Goal: Task Accomplishment & Management: Manage account settings

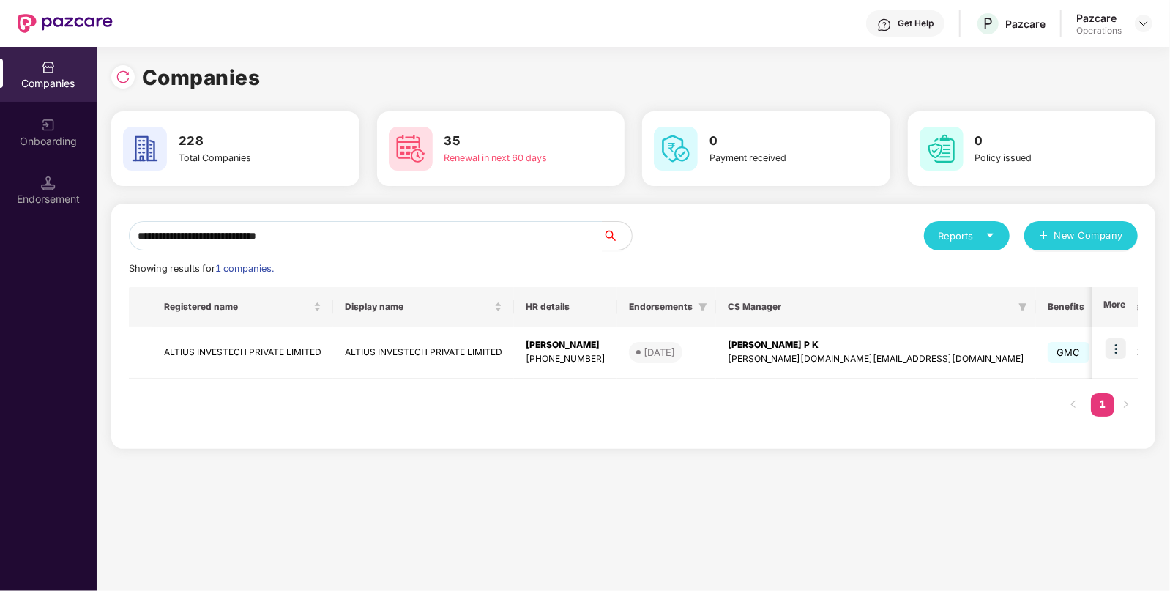
click at [275, 352] on td "ALTIUS INVESTECH PRIVATE LIMITED" at bounding box center [242, 353] width 181 height 52
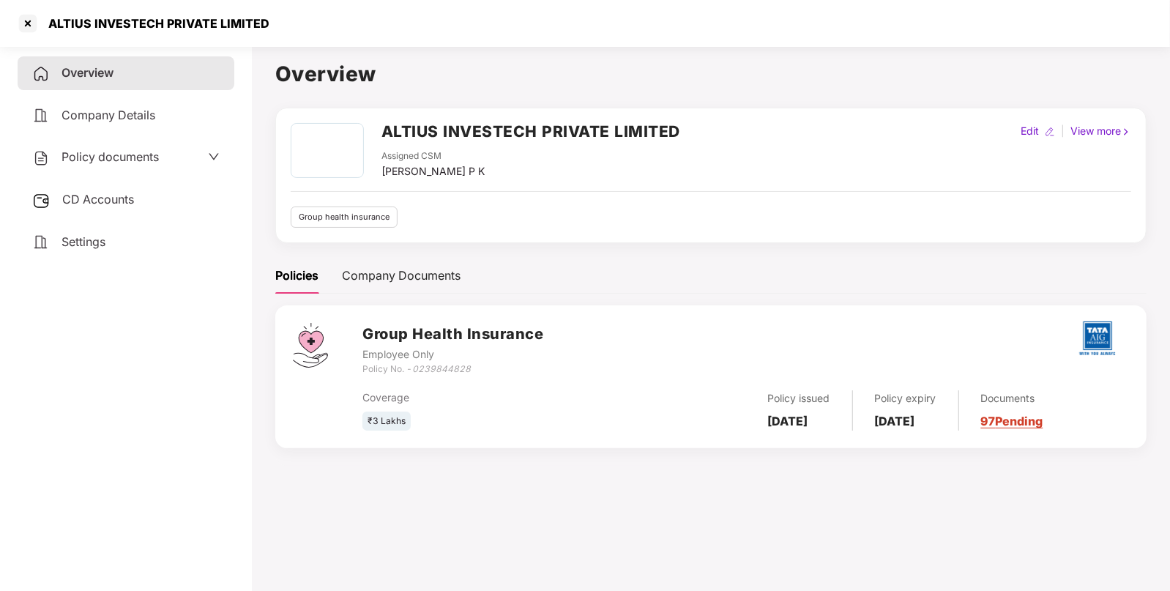
click at [120, 194] on span "CD Accounts" at bounding box center [98, 199] width 72 height 15
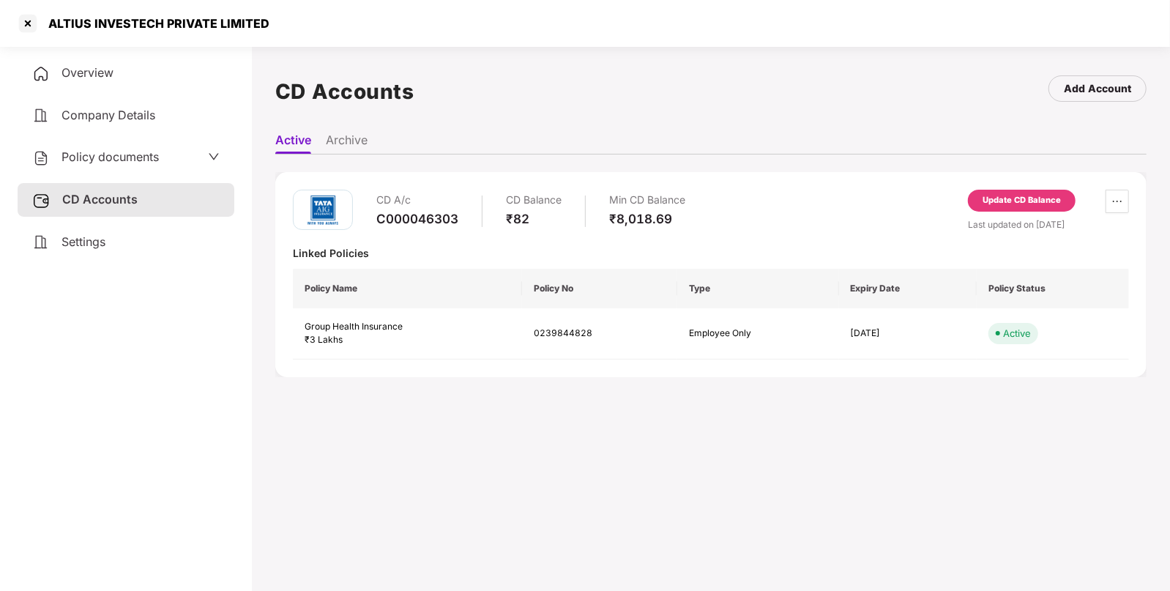
click at [1021, 199] on div "Update CD Balance" at bounding box center [1021, 200] width 78 height 13
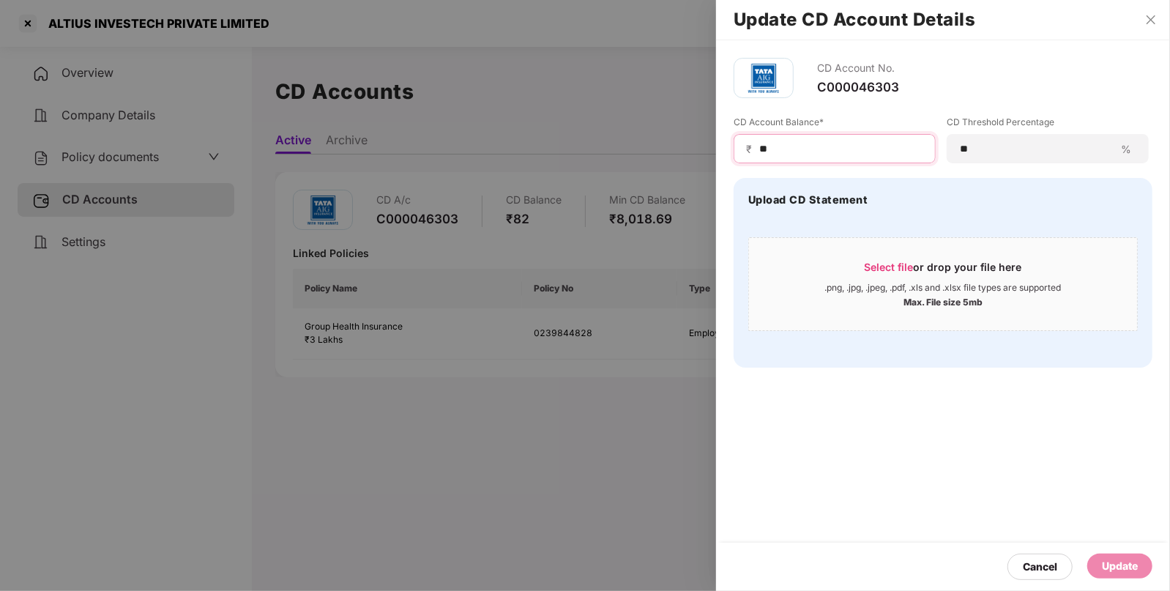
click at [787, 146] on input "**" at bounding box center [840, 148] width 165 height 15
type input "****"
click at [1112, 570] on div "Update" at bounding box center [1120, 566] width 36 height 16
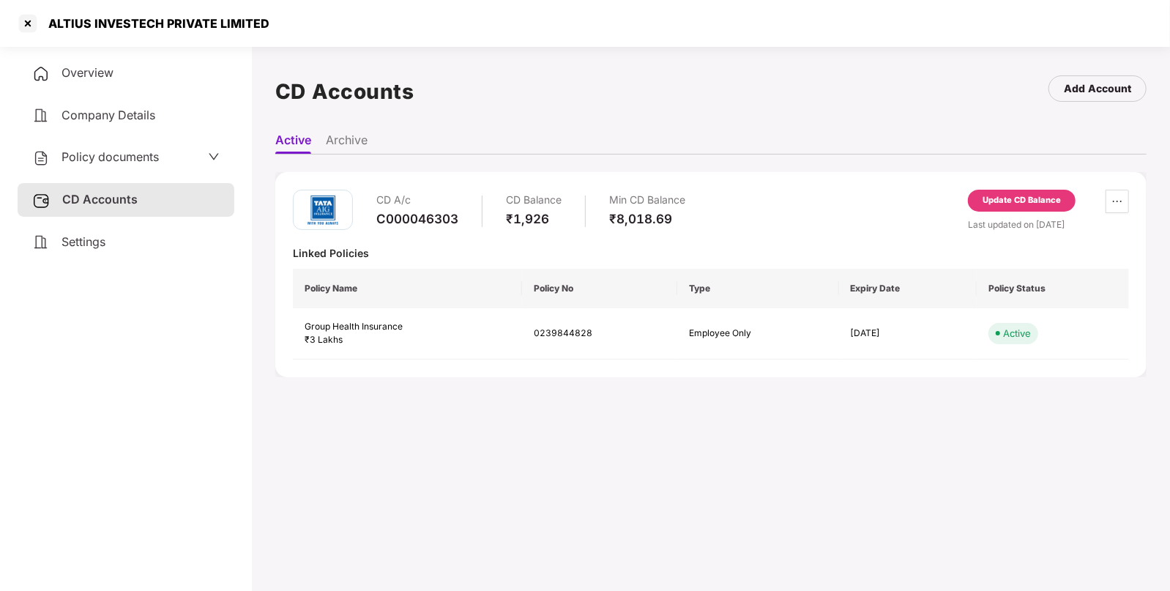
click at [111, 150] on span "Policy documents" at bounding box center [109, 156] width 97 height 15
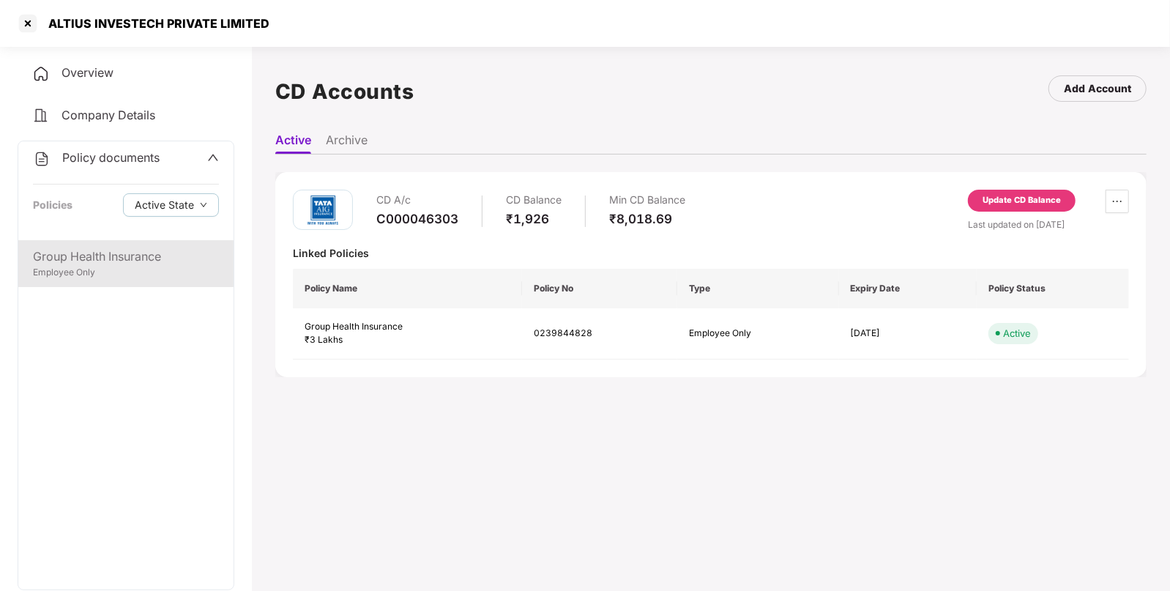
click at [92, 256] on div "Group Health Insurance" at bounding box center [126, 256] width 186 height 18
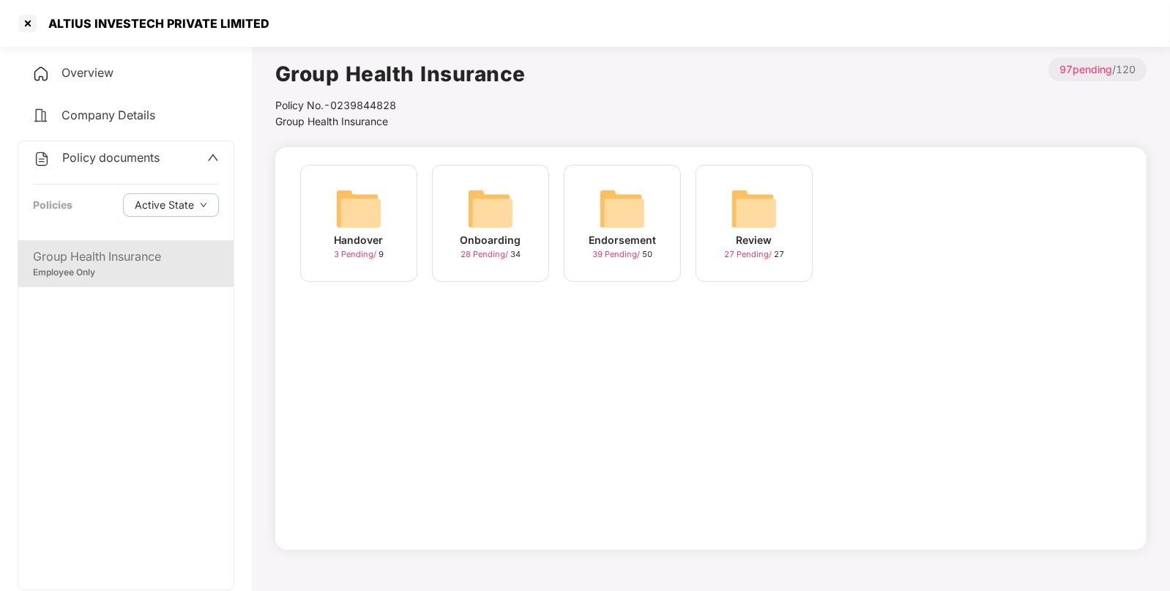
click at [646, 209] on div "Endorsement 39 Pending / 50" at bounding box center [622, 223] width 117 height 117
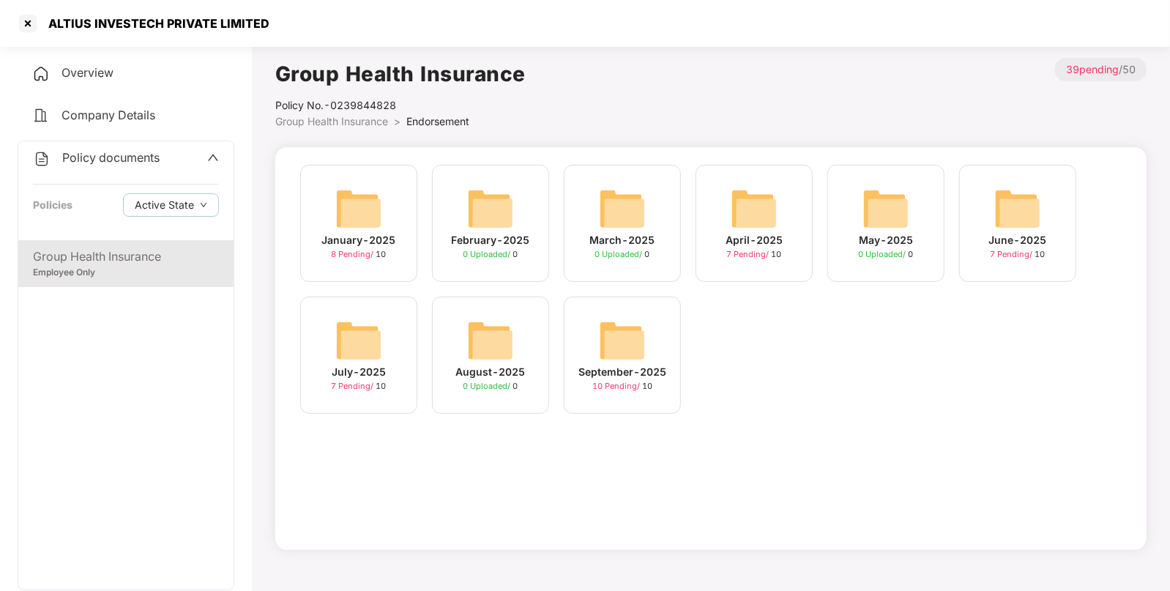
click at [608, 327] on img at bounding box center [622, 340] width 47 height 47
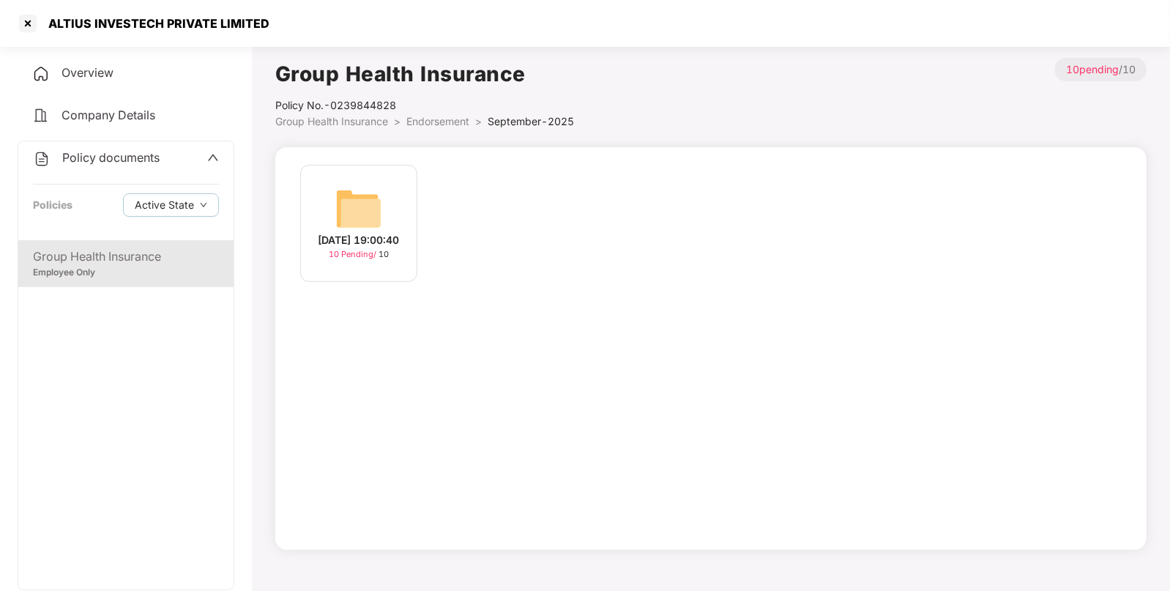
click at [346, 203] on img at bounding box center [358, 208] width 47 height 47
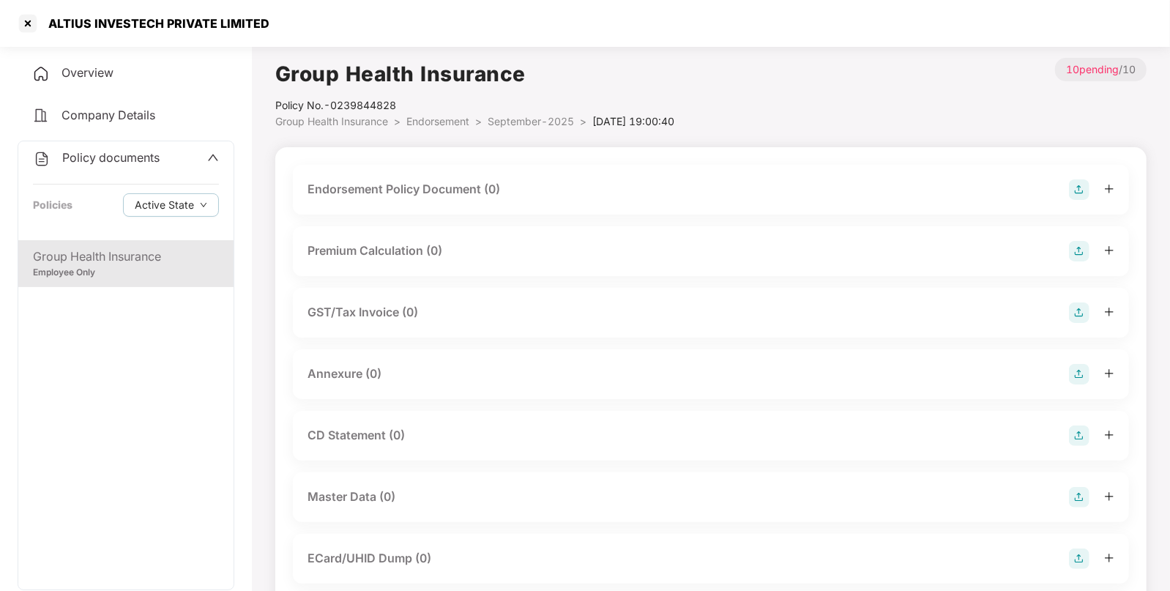
click at [1082, 184] on img at bounding box center [1079, 189] width 20 height 20
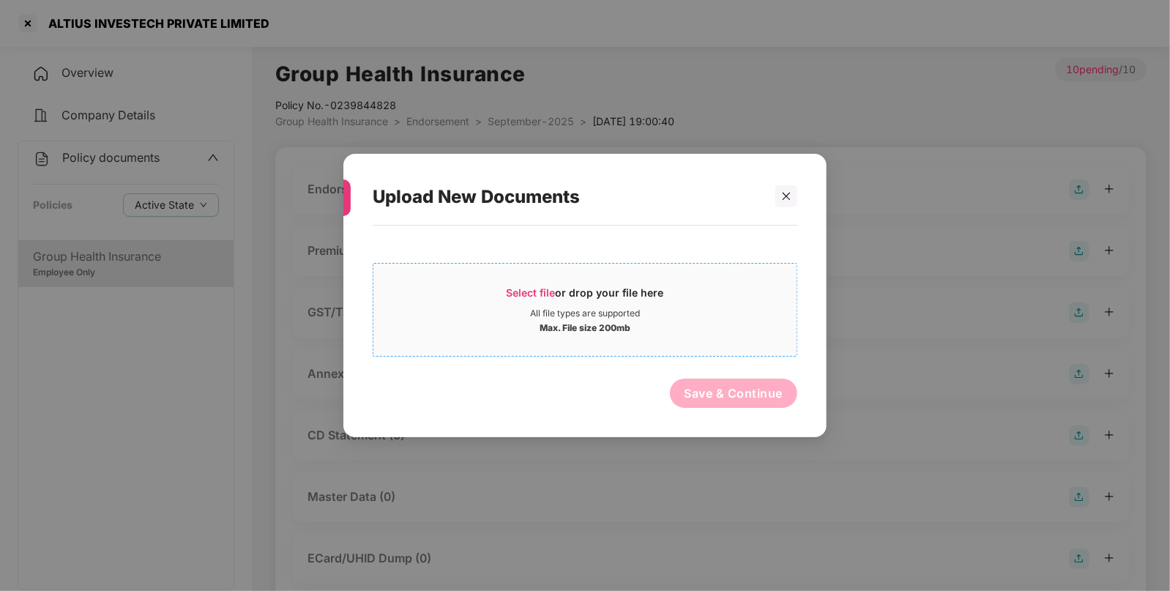
click at [545, 283] on span "Select file or drop your file here All file types are supported Max. File size …" at bounding box center [584, 310] width 423 height 70
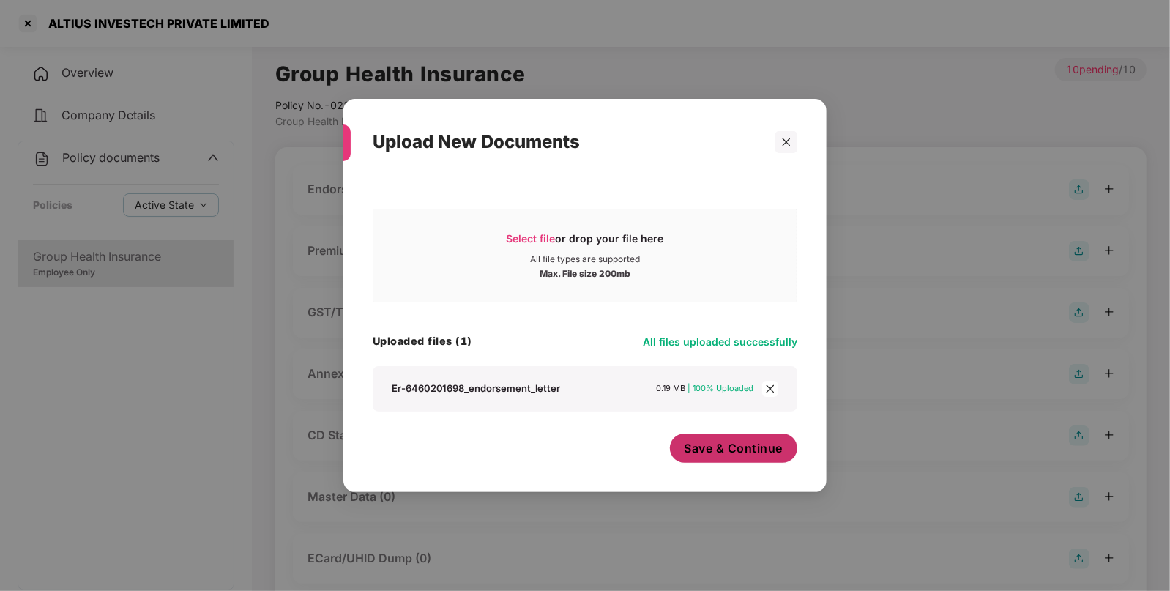
click at [743, 447] on span "Save & Continue" at bounding box center [733, 448] width 99 height 16
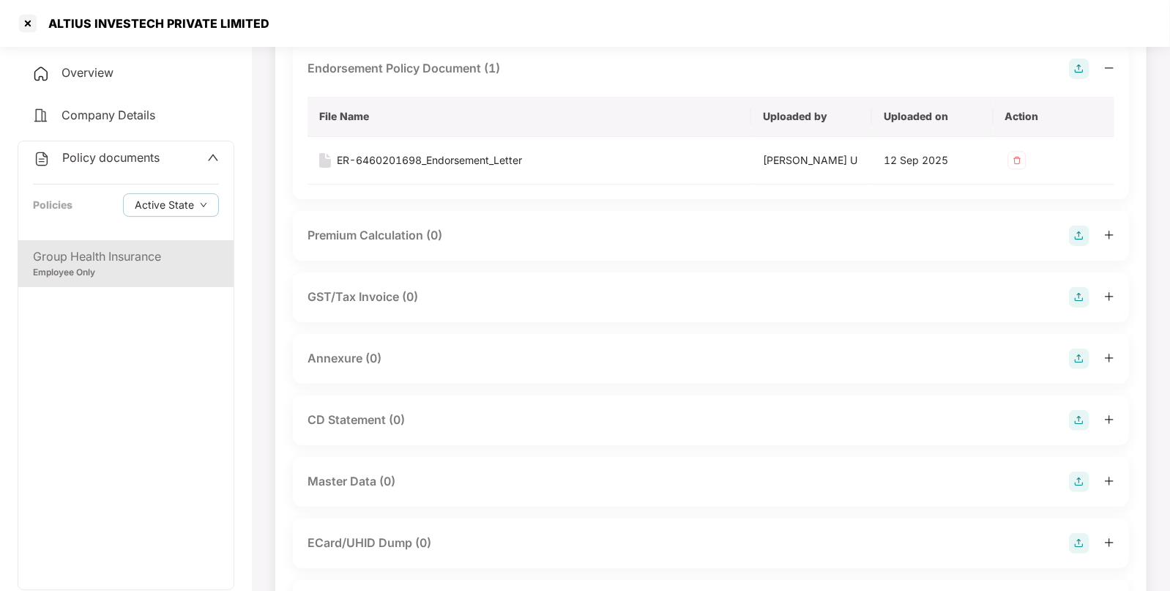
scroll to position [124, 0]
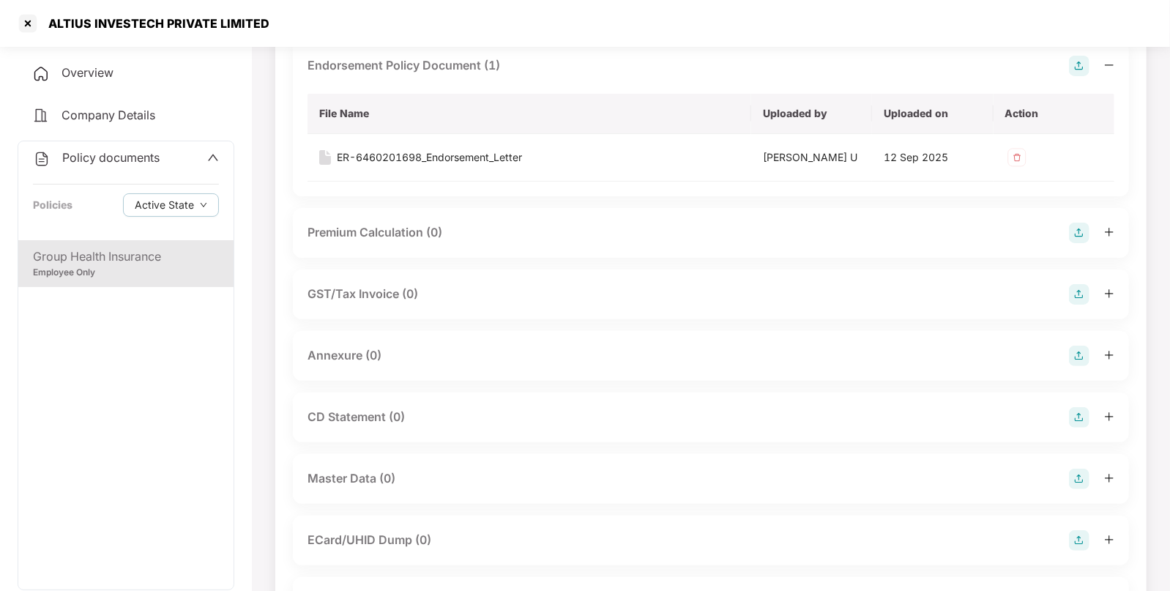
click at [1084, 351] on img at bounding box center [1079, 356] width 20 height 20
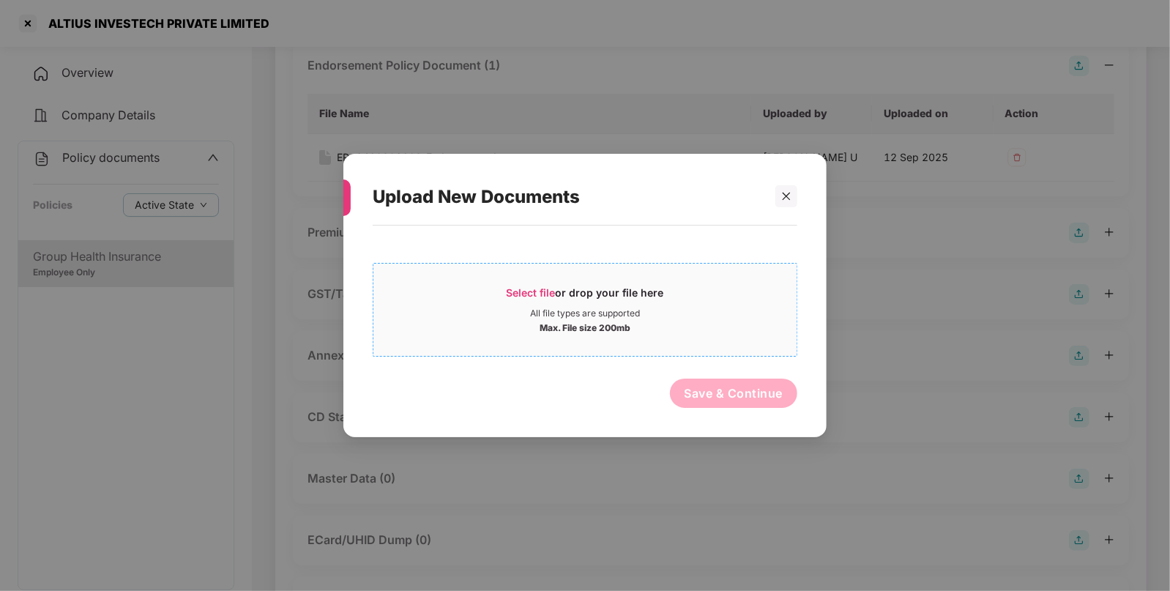
click at [523, 291] on span "Select file" at bounding box center [531, 292] width 49 height 12
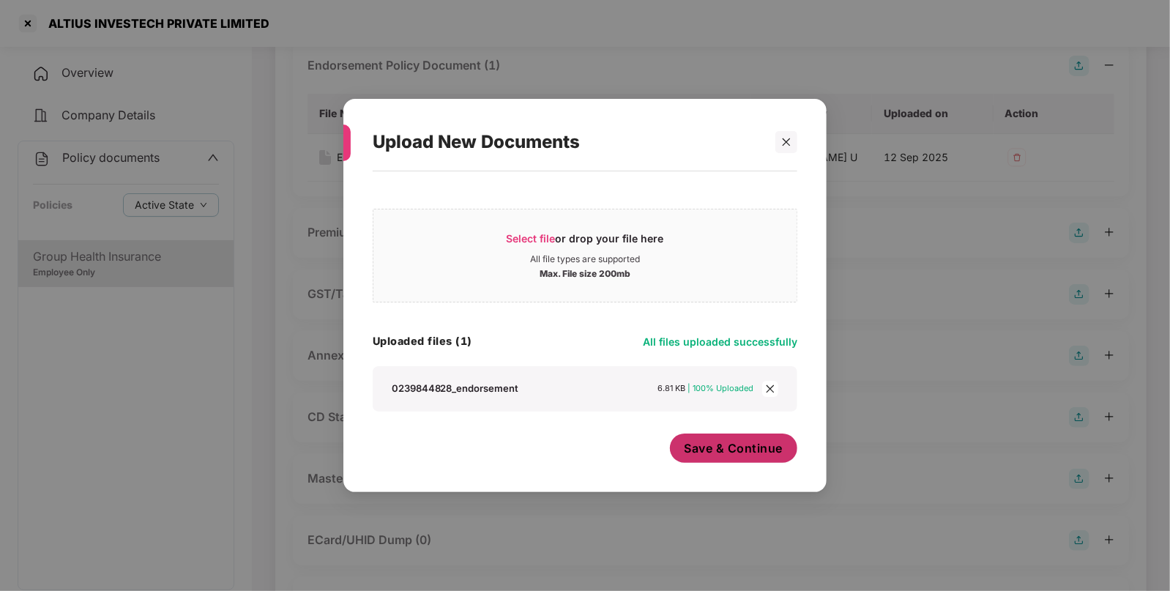
click at [765, 461] on button "Save & Continue" at bounding box center [734, 447] width 128 height 29
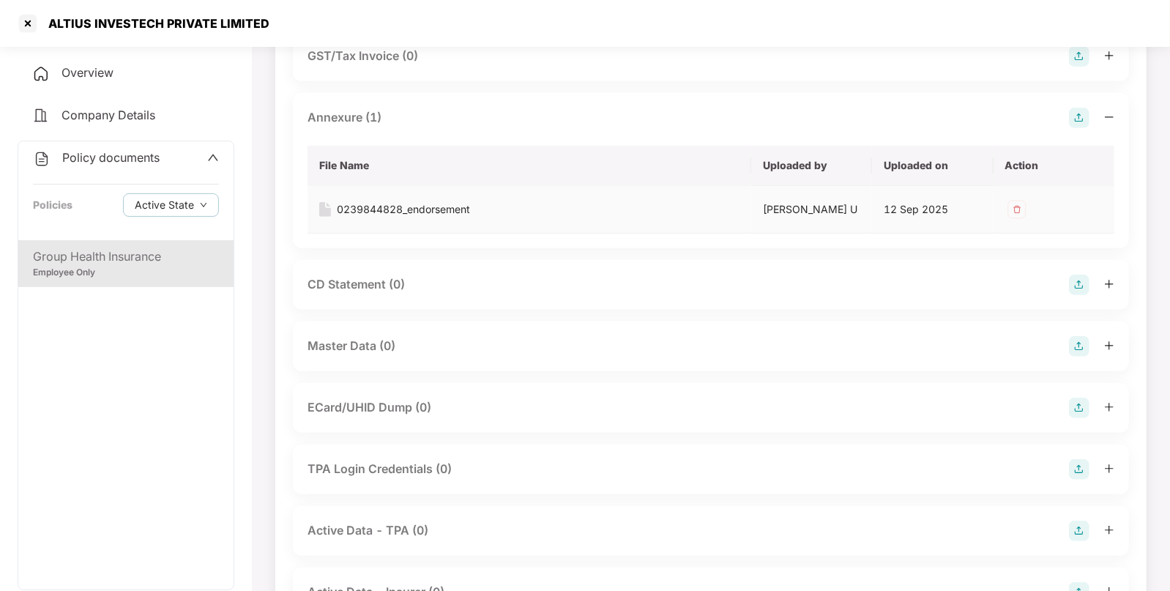
scroll to position [371, 0]
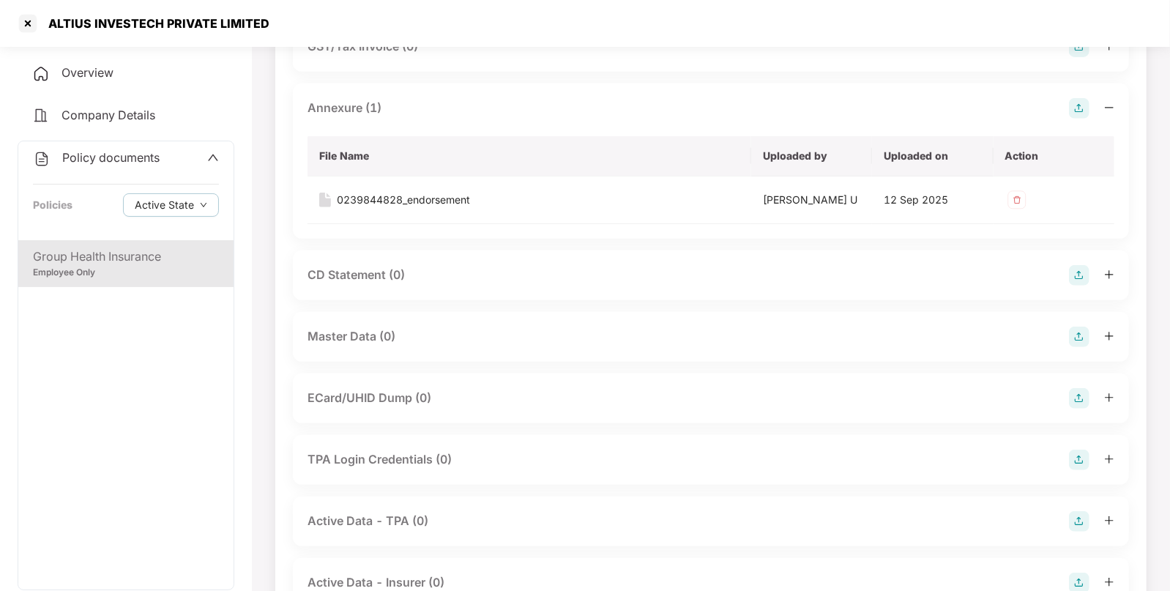
click at [1074, 333] on img at bounding box center [1079, 337] width 20 height 20
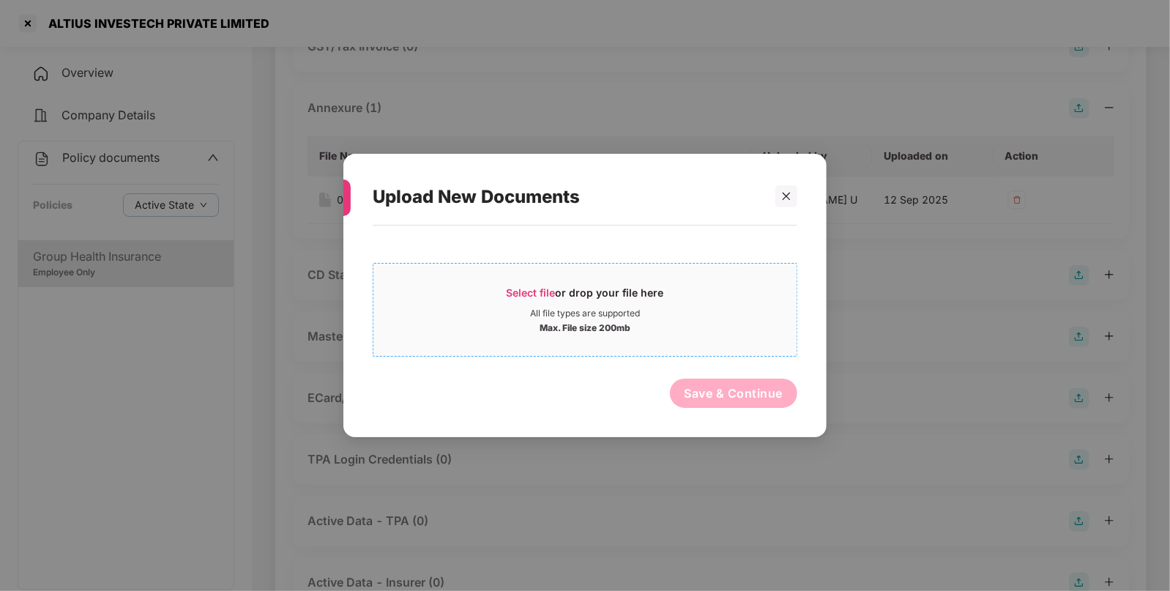
click at [526, 289] on span "Select file" at bounding box center [531, 292] width 49 height 12
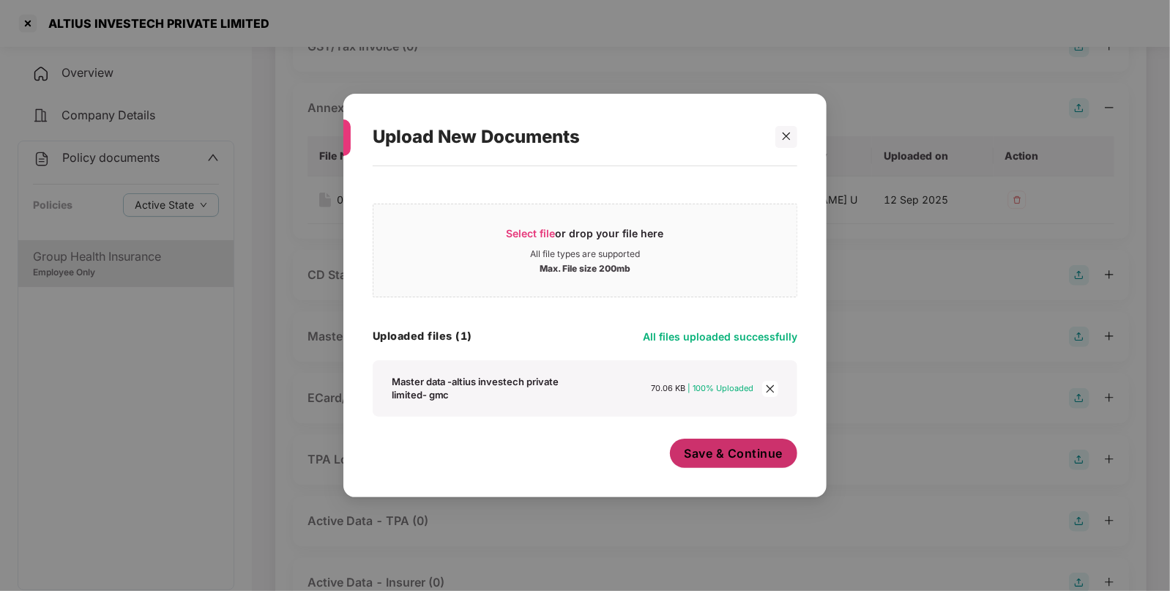
click at [732, 457] on span "Save & Continue" at bounding box center [733, 453] width 99 height 16
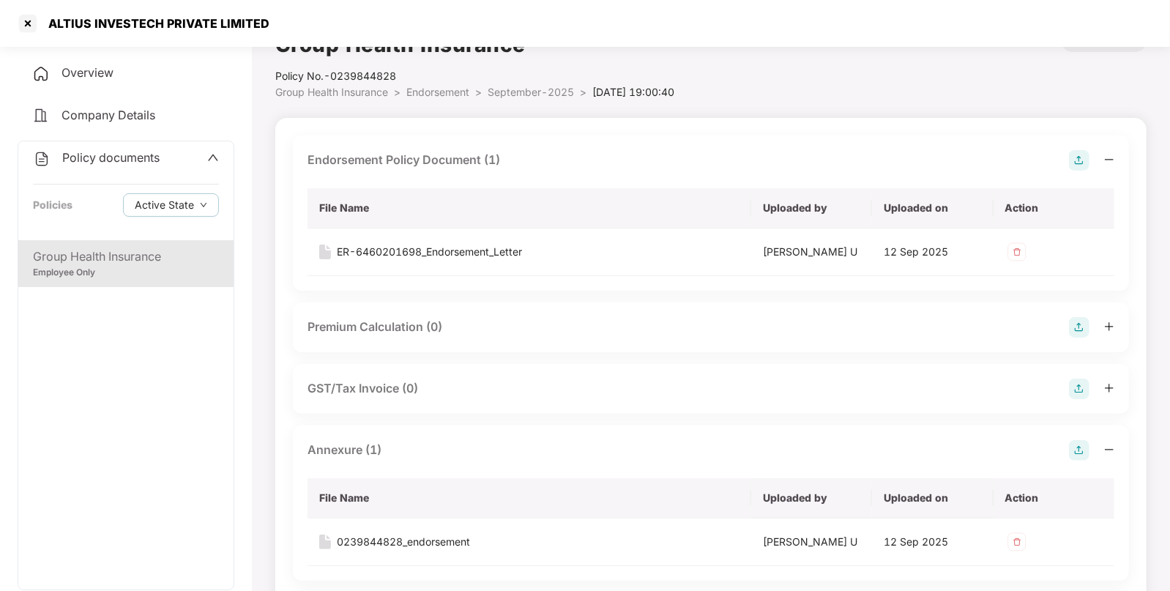
scroll to position [0, 0]
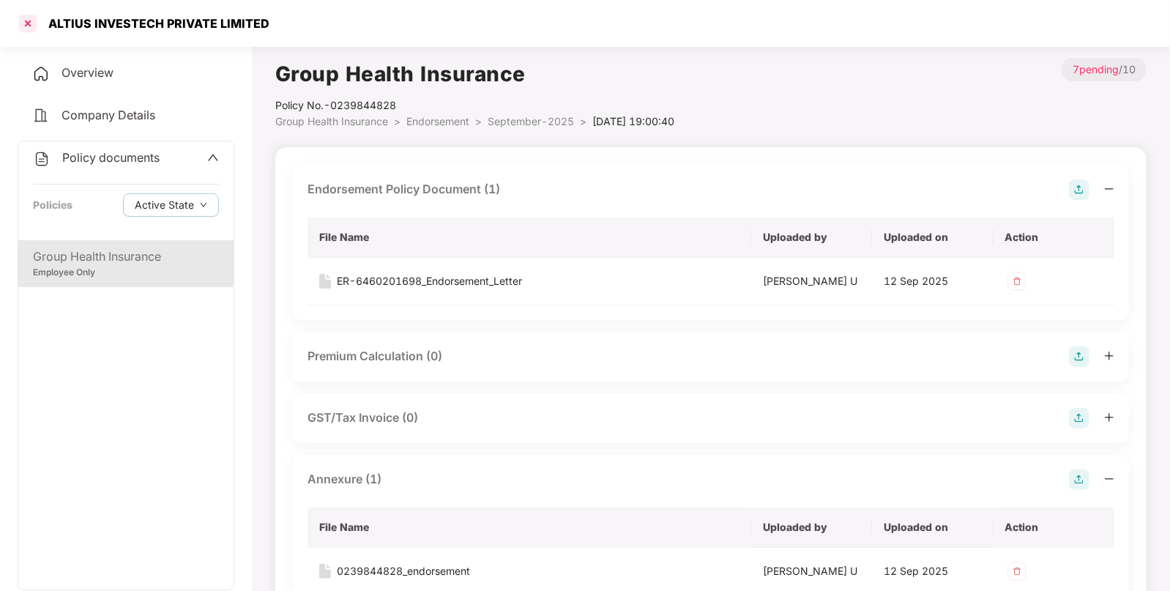
click at [31, 22] on div at bounding box center [27, 23] width 23 height 23
